Goal: Information Seeking & Learning: Learn about a topic

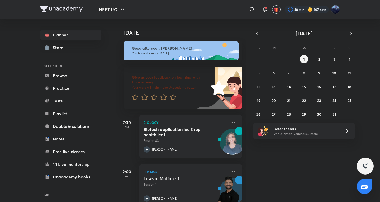
click at [316, 172] on div "[DATE] Good afternoon, [PERSON_NAME] You have 4 events [DATE] Give us your feed…" at bounding box center [247, 110] width 263 height 183
click at [322, 60] on button "2" at bounding box center [319, 59] width 8 height 8
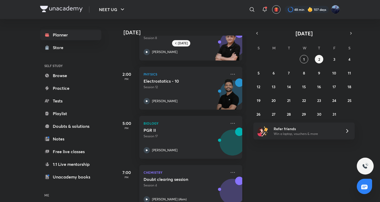
scroll to position [88, 0]
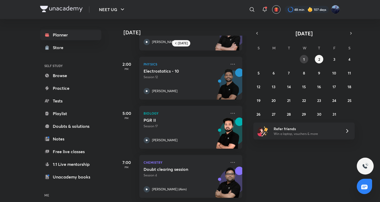
click at [305, 60] on button "1" at bounding box center [304, 59] width 8 height 8
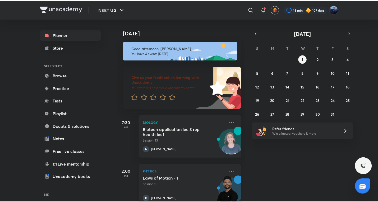
scroll to position [111, 0]
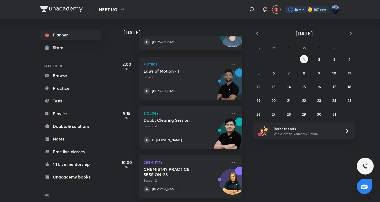
click at [313, 10] on div at bounding box center [307, 9] width 44 height 7
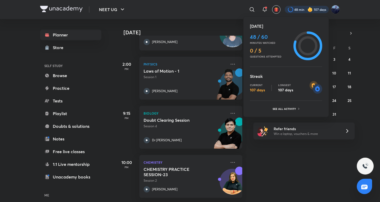
click at [286, 156] on div at bounding box center [190, 101] width 380 height 202
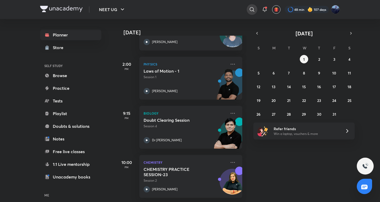
click at [254, 11] on icon at bounding box center [252, 9] width 6 height 6
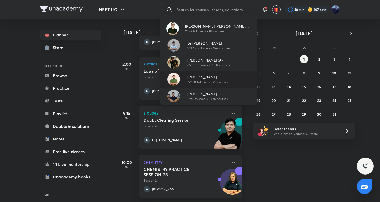
click at [187, 80] on p "226.1K followers • 2K courses" at bounding box center [207, 82] width 41 height 5
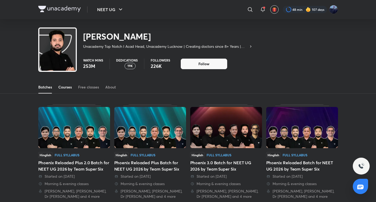
click at [69, 86] on div "Courses" at bounding box center [64, 87] width 13 height 5
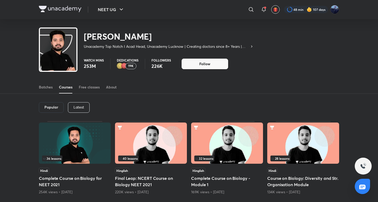
click at [79, 105] on p "Latest" at bounding box center [78, 107] width 11 height 4
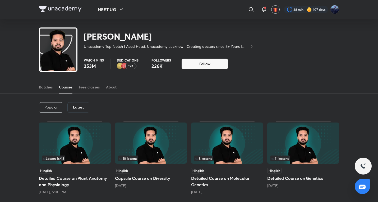
click at [245, 160] on div "8 lessons" at bounding box center [226, 159] width 65 height 6
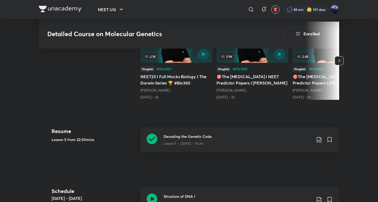
scroll to position [440, 0]
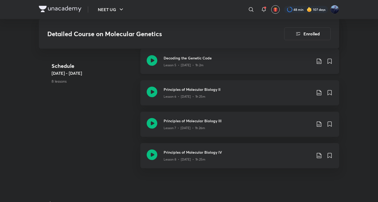
click at [202, 72] on div "Decoding the Genetic Code Lesson 5 • [DATE] • 1h 2m" at bounding box center [239, 61] width 199 height 25
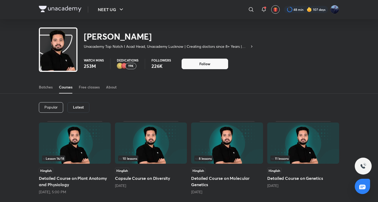
click at [168, 164] on div "10 lessons" at bounding box center [151, 144] width 72 height 42
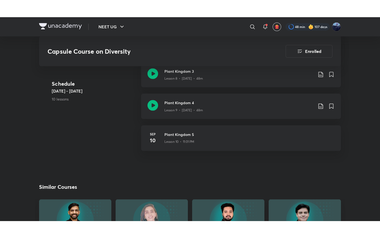
scroll to position [527, 0]
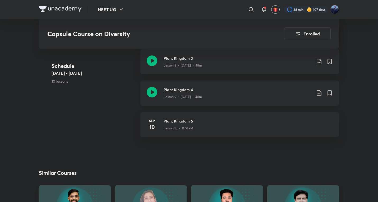
click at [231, 91] on h3 "Plant Kingdom 4" at bounding box center [237, 90] width 148 height 6
